Goal: Use online tool/utility

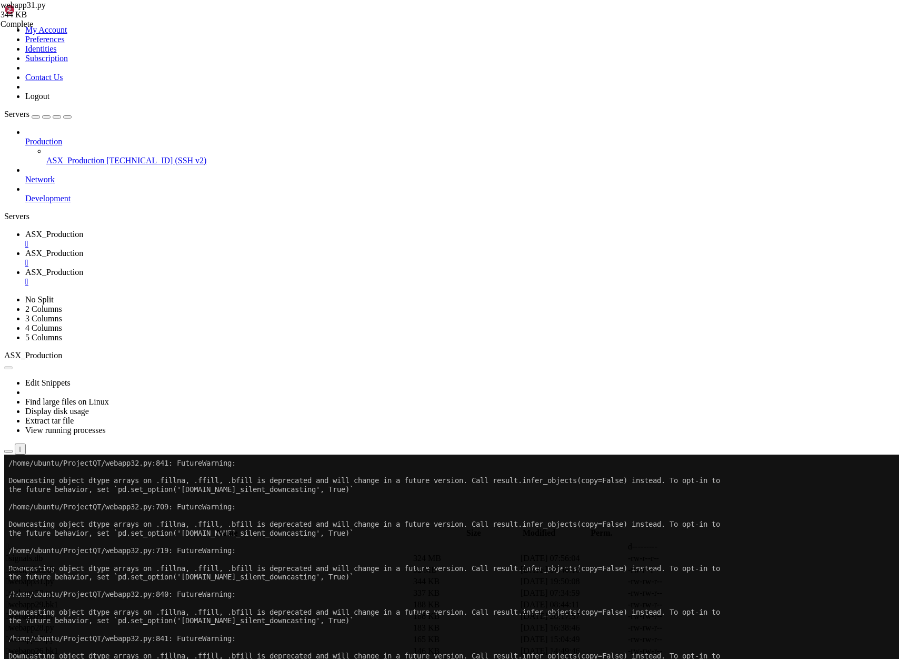
scroll to position [17, 0]
click at [46, 484] on button "Reconnect" at bounding box center [25, 489] width 42 height 11
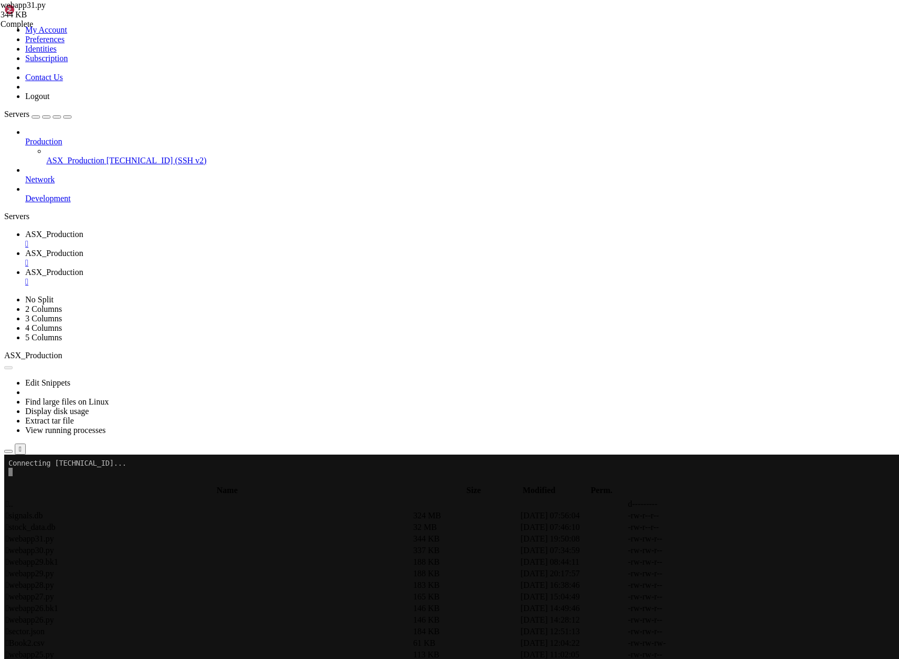
click at [83, 249] on span "ASX_Production" at bounding box center [54, 253] width 58 height 9
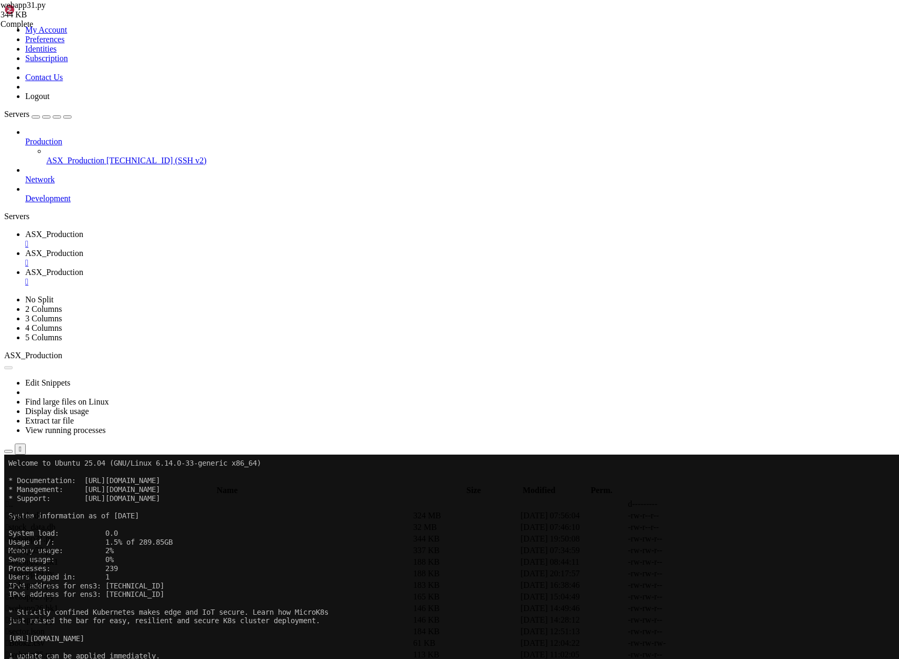
click at [83, 267] on span "ASX_Production" at bounding box center [54, 271] width 58 height 9
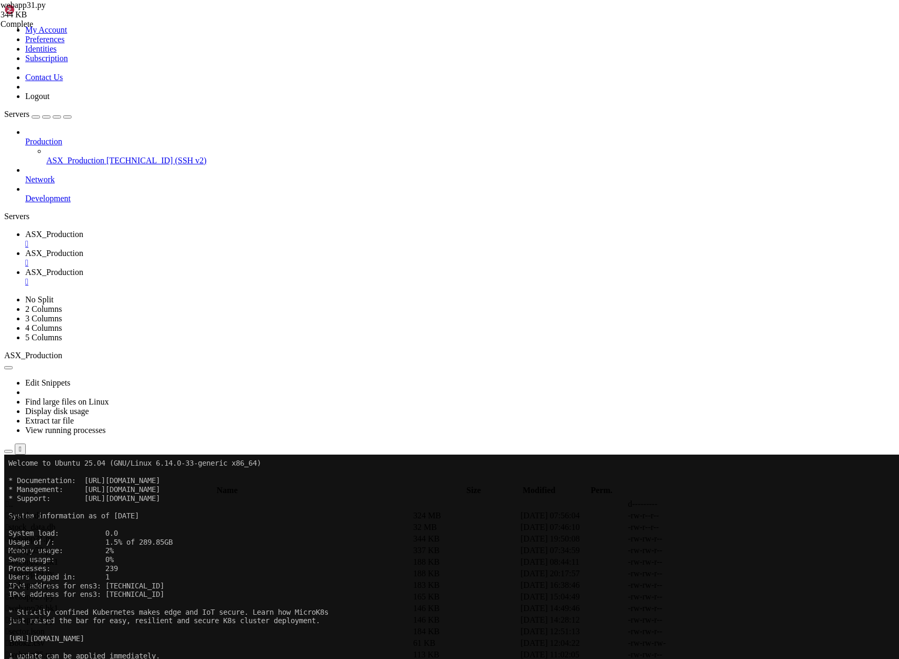
click at [83, 230] on span "ASX_Production" at bounding box center [54, 234] width 58 height 9
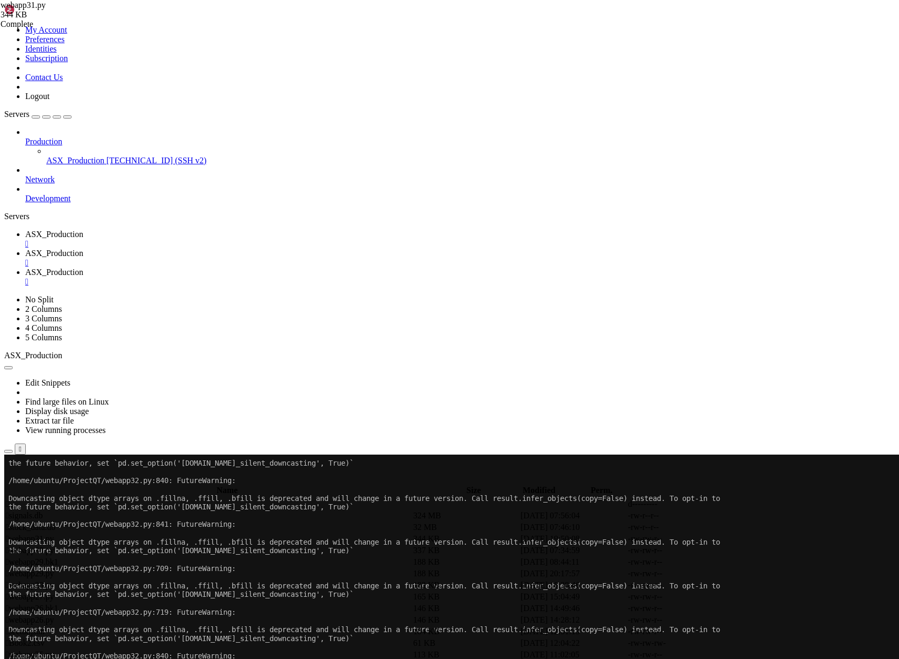
click at [83, 267] on span "ASX_Production" at bounding box center [54, 271] width 58 height 9
click at [83, 249] on span "ASX_Production" at bounding box center [54, 253] width 58 height 9
click at [83, 267] on span "ASX_Production" at bounding box center [54, 271] width 58 height 9
